Goal: Find specific page/section: Find specific page/section

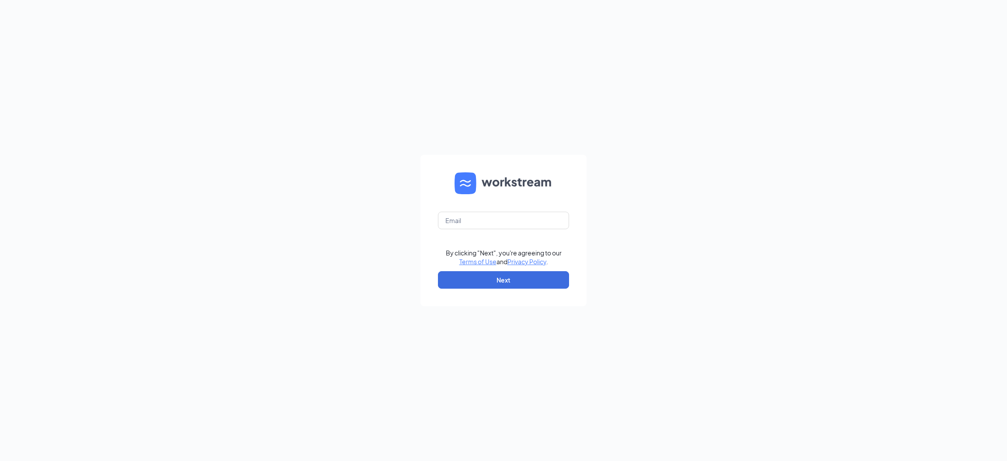
click at [486, 219] on input "text" at bounding box center [503, 220] width 131 height 17
type input "[EMAIL_ADDRESS][DOMAIN_NAME]"
click at [489, 275] on button "Next" at bounding box center [503, 279] width 131 height 17
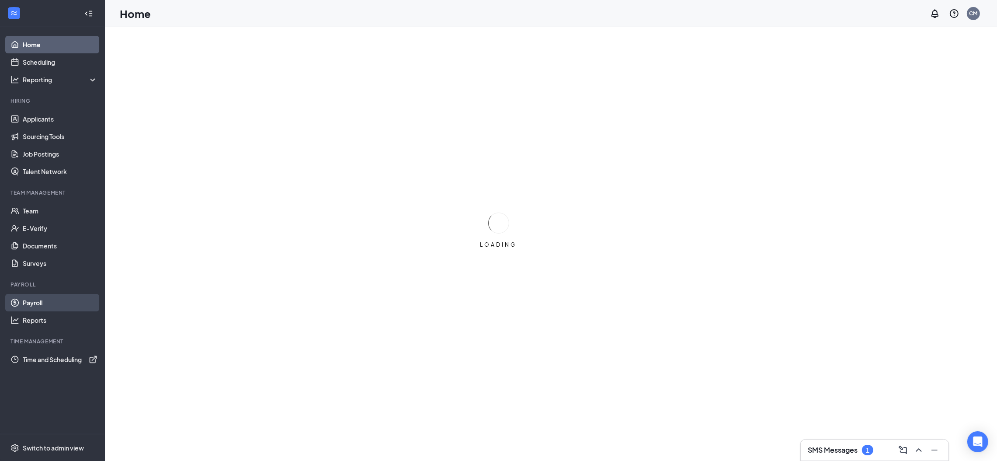
click at [40, 301] on link "Payroll" at bounding box center [60, 302] width 75 height 17
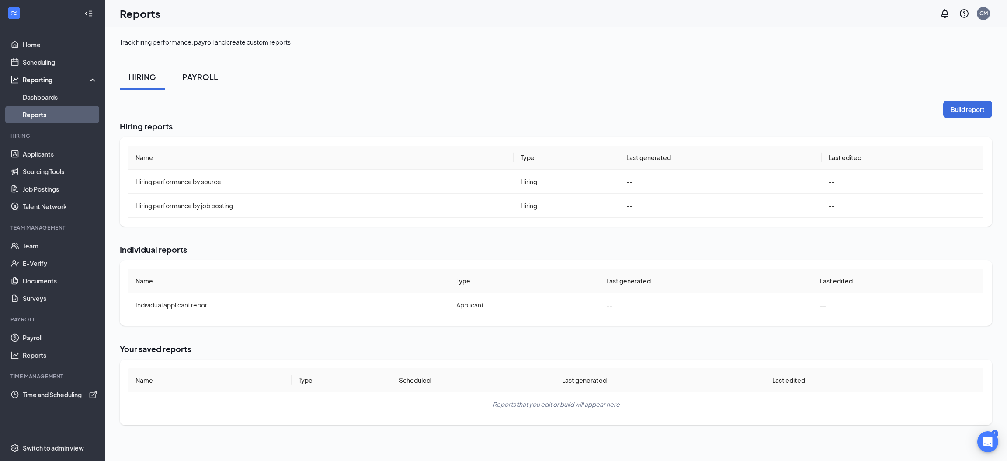
click at [203, 76] on div "PAYROLL" at bounding box center [200, 76] width 36 height 11
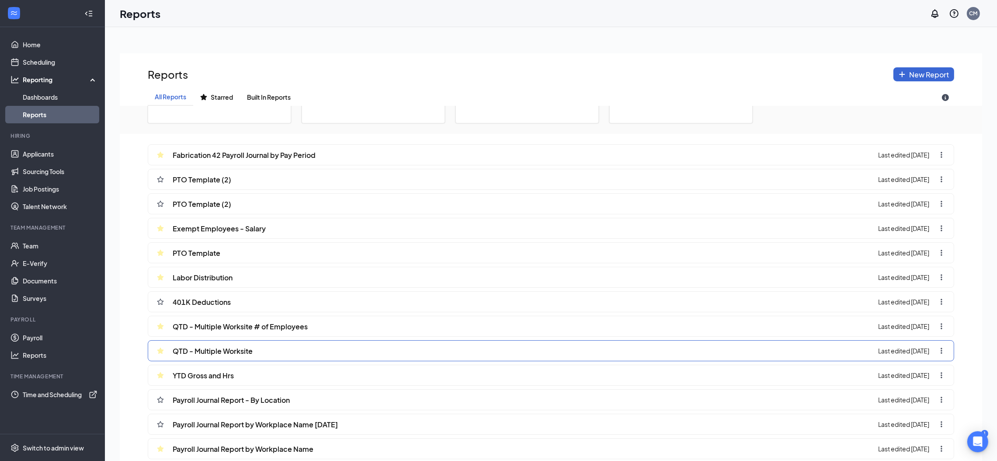
scroll to position [172, 0]
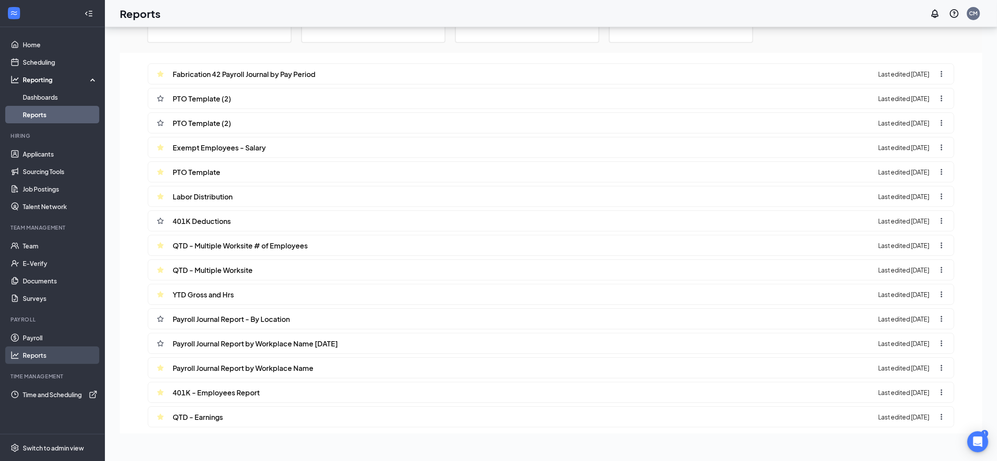
click at [28, 356] on link "Reports" at bounding box center [60, 354] width 75 height 17
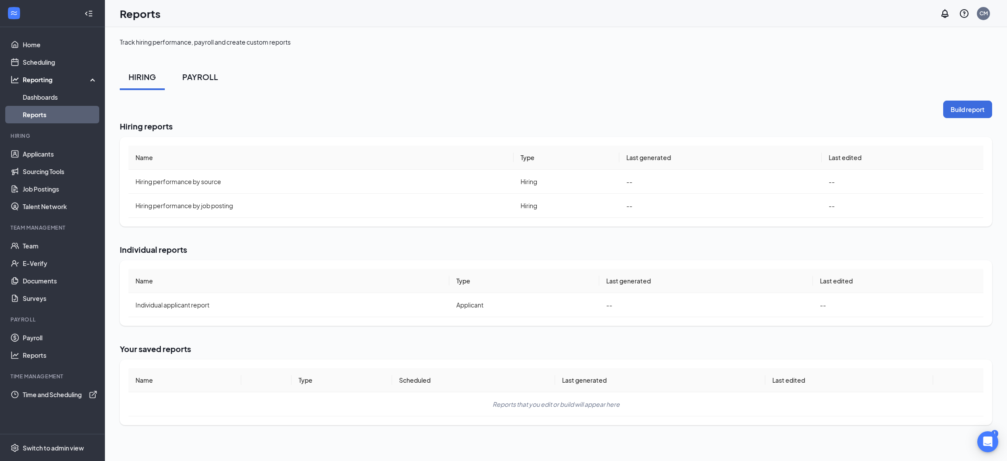
click at [191, 73] on div "PAYROLL" at bounding box center [200, 76] width 36 height 11
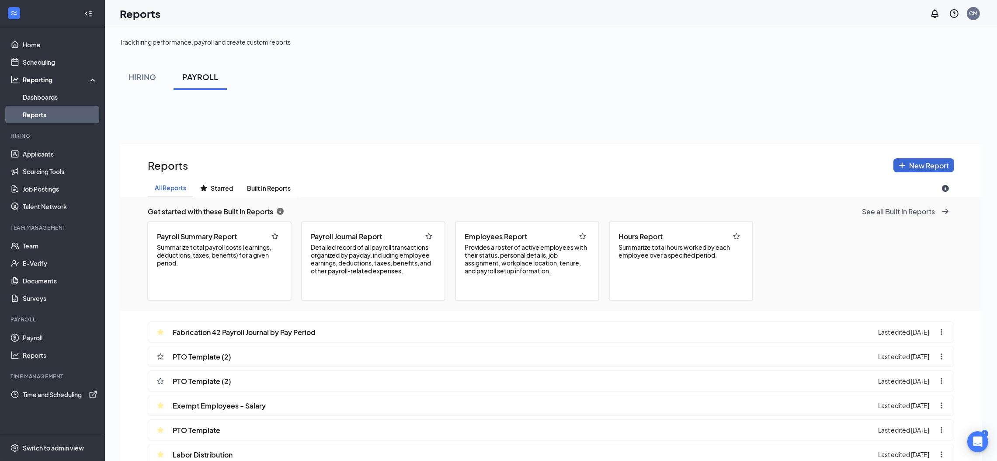
scroll to position [522, 862]
click at [911, 208] on span "See all Built In Reports" at bounding box center [898, 211] width 73 height 9
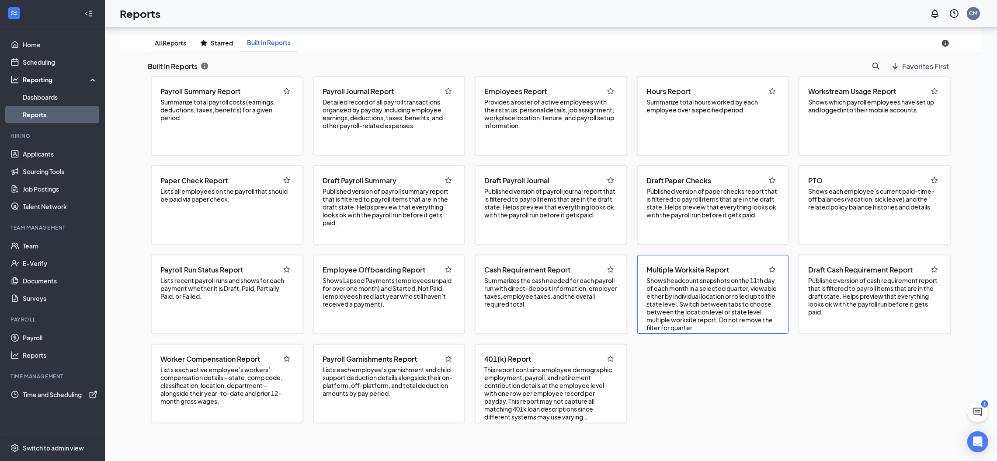
scroll to position [172, 0]
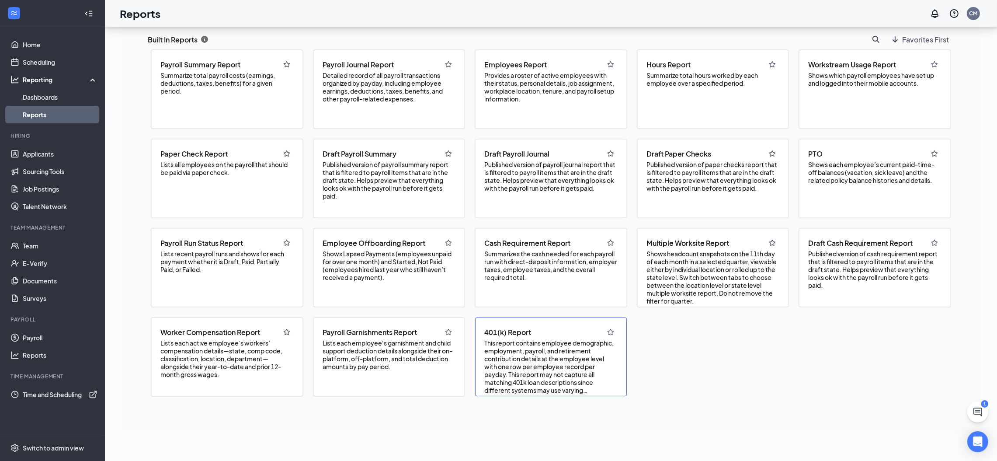
click at [539, 363] on span "This report contains employee demographic, employment, payroll, and retirement …" at bounding box center [550, 366] width 133 height 55
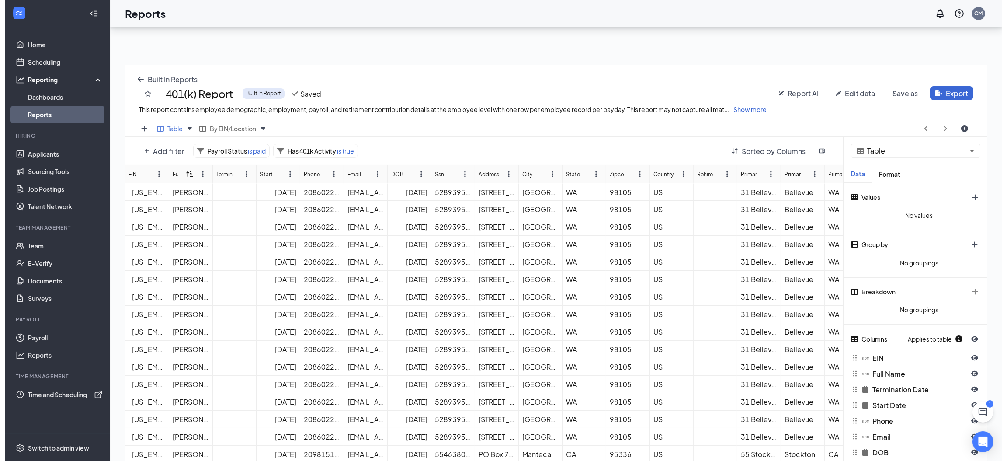
scroll to position [0, 0]
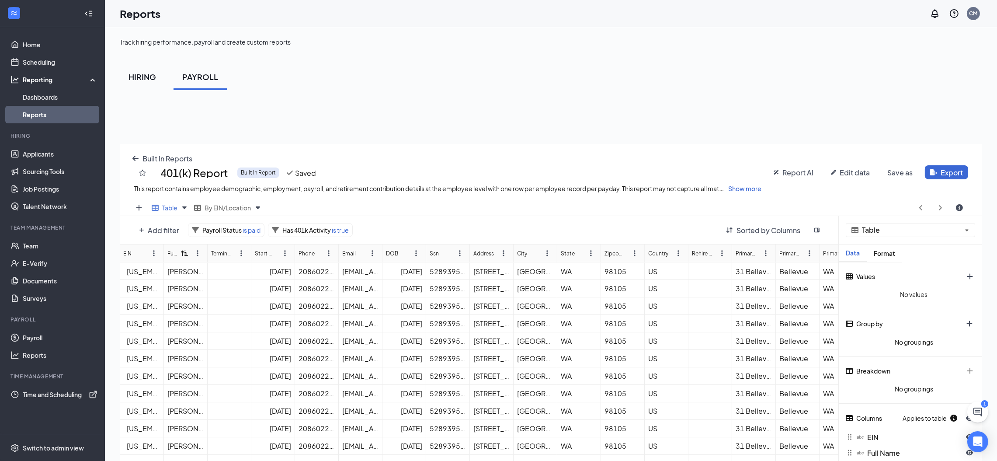
click at [143, 77] on div "HIRING" at bounding box center [143, 76] width 28 height 11
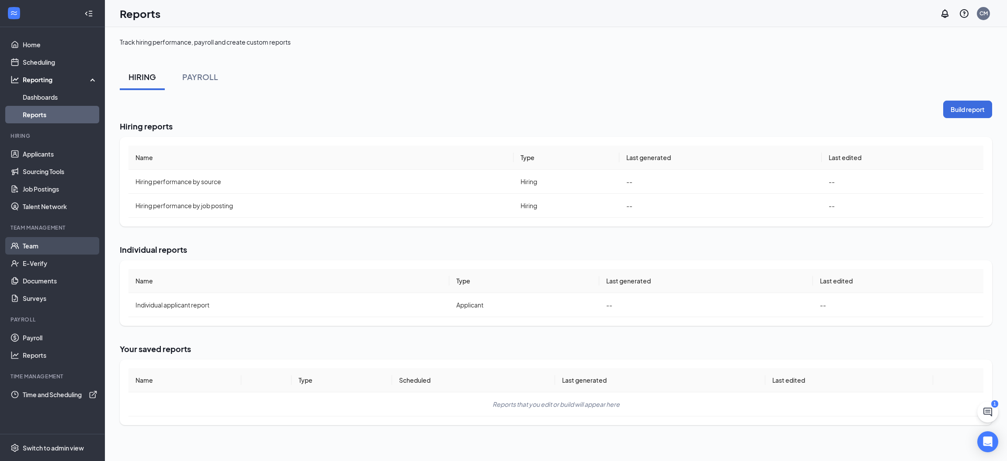
click at [32, 243] on link "Team" at bounding box center [60, 245] width 75 height 17
